Goal: Task Accomplishment & Management: Complete application form

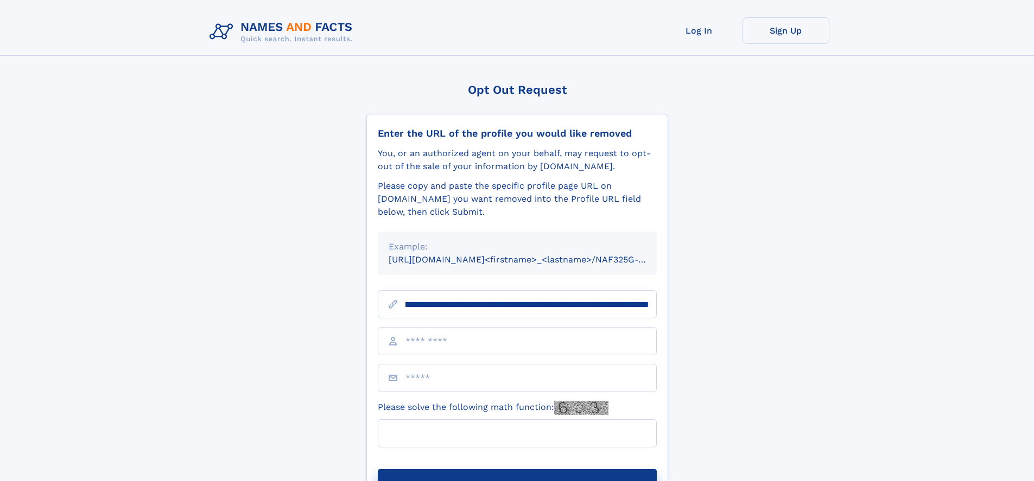
scroll to position [0, 116]
type input "**********"
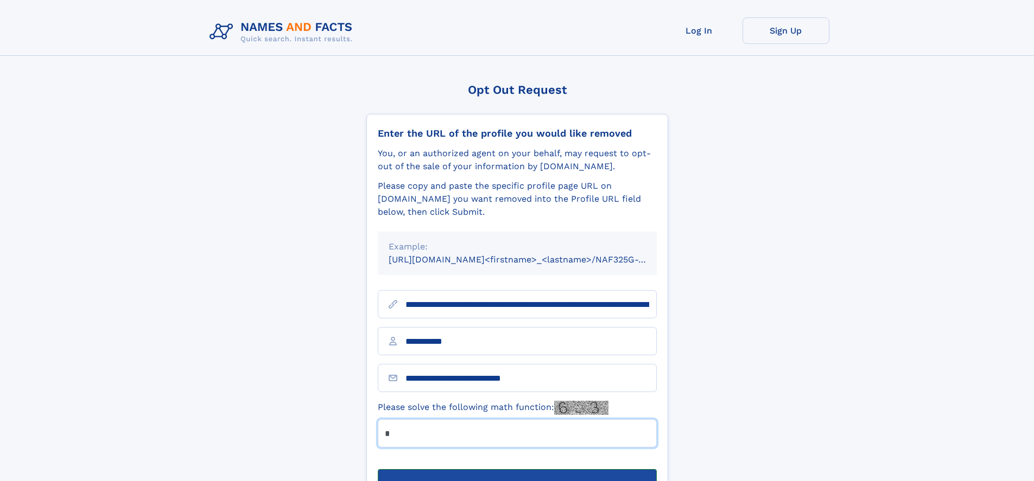
type input "*"
click at [517, 470] on button "Submit Opt Out Request" at bounding box center [517, 487] width 279 height 35
